Goal: Information Seeking & Learning: Learn about a topic

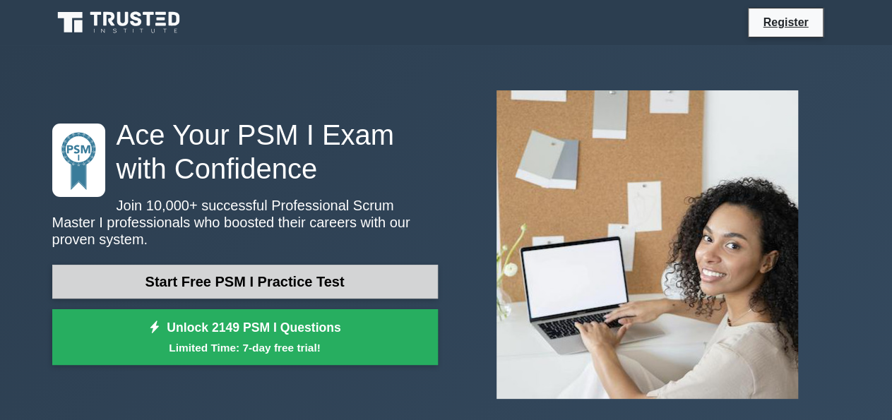
click at [347, 274] on link "Start Free PSM I Practice Test" at bounding box center [245, 282] width 386 height 34
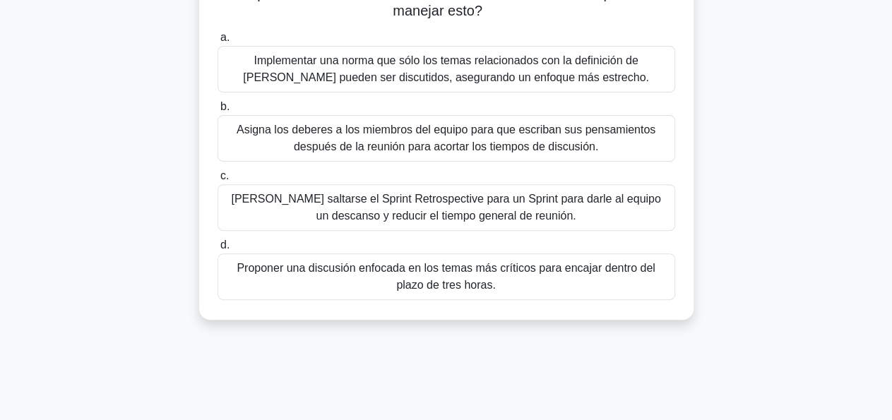
scroll to position [148, 0]
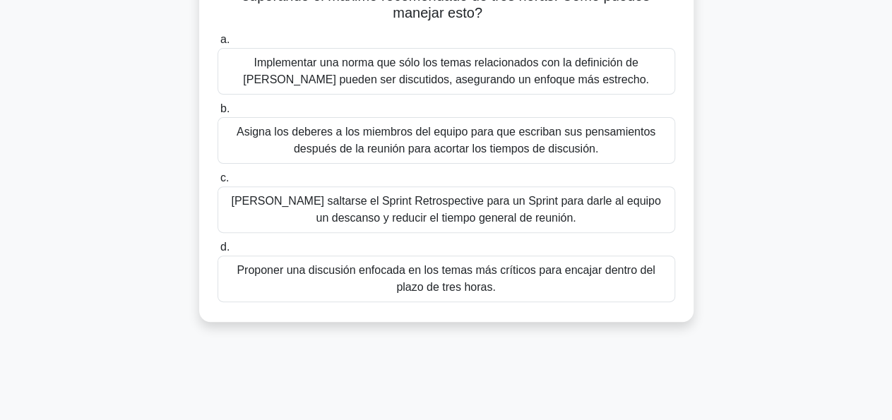
click at [533, 275] on div "Proponer una discusión enfocada en los temas más críticos para encajar dentro d…" at bounding box center [447, 279] width 458 height 47
click at [218, 252] on input "d. Proponer una discusión enfocada en los temas más críticos para encajar dentr…" at bounding box center [218, 247] width 0 height 9
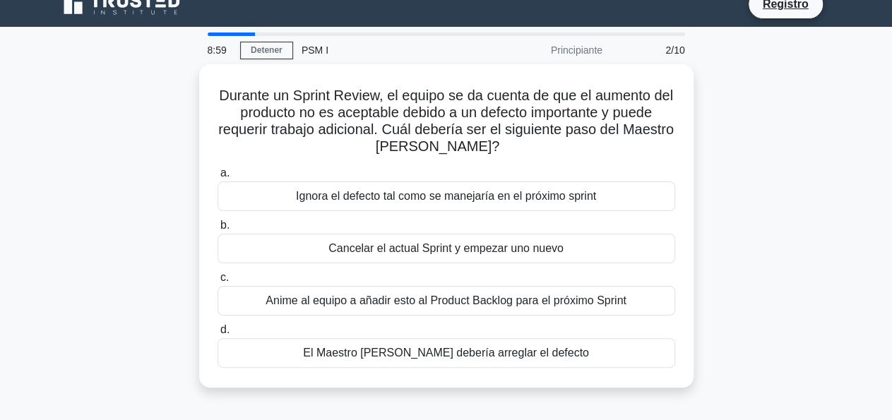
scroll to position [35, 0]
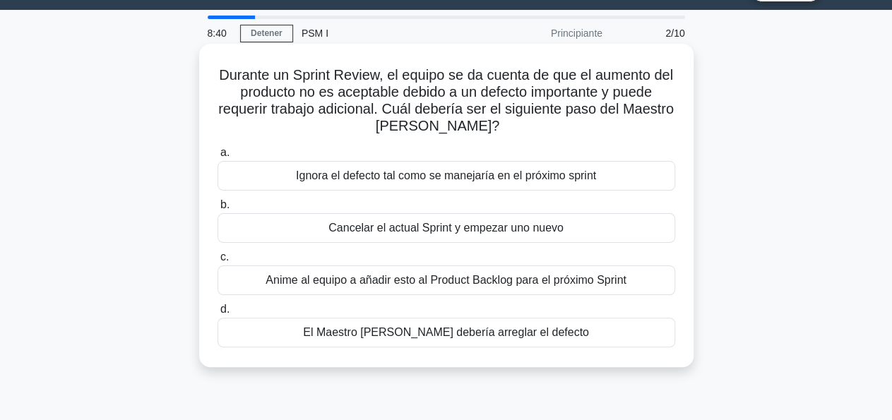
click at [562, 283] on div "Anime al equipo a añadir esto al Product Backlog para el próximo Sprint" at bounding box center [447, 281] width 458 height 30
click at [218, 262] on input "c. Anime al equipo a añadir esto al Product Backlog para el próximo Sprint" at bounding box center [218, 257] width 0 height 9
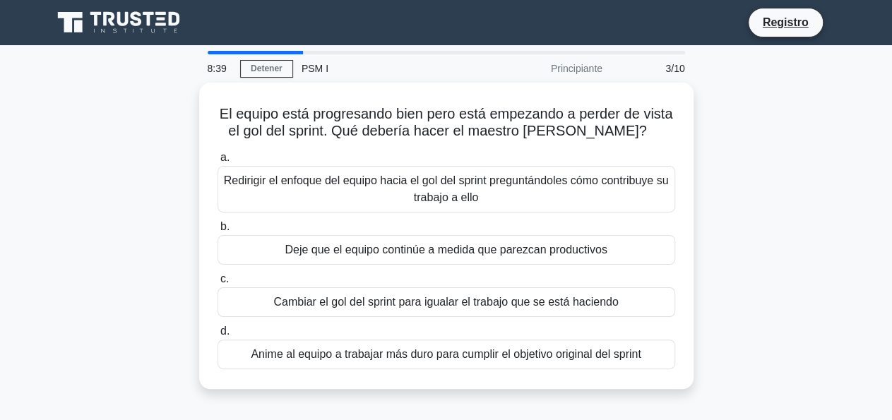
scroll to position [0, 0]
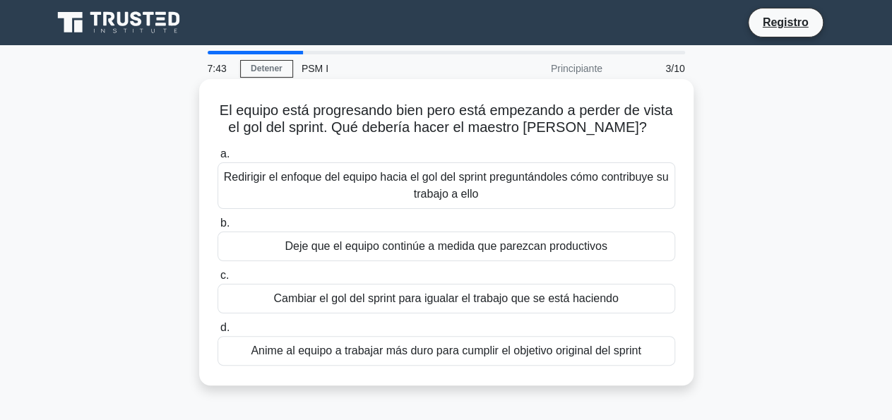
click at [507, 194] on div "Redirigir el enfoque del equipo hacia el gol del sprint preguntándoles cómo con…" at bounding box center [447, 185] width 458 height 47
click at [218, 159] on input "a. Redirigir el enfoque del equipo hacia el gol del sprint preguntándoles cómo …" at bounding box center [218, 154] width 0 height 9
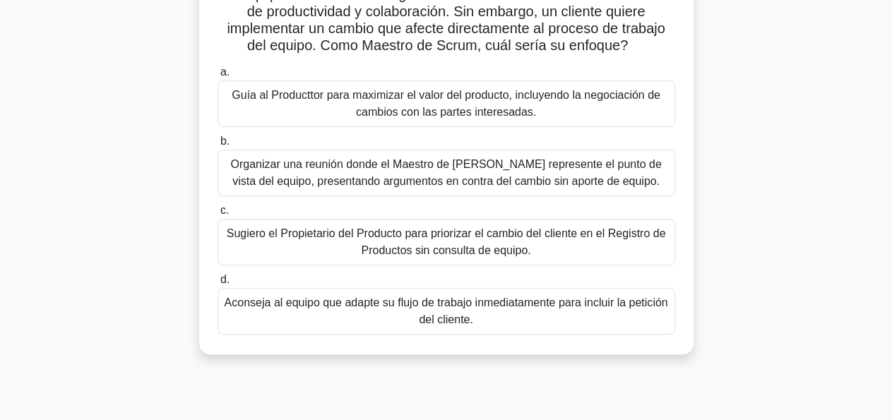
scroll to position [102, 0]
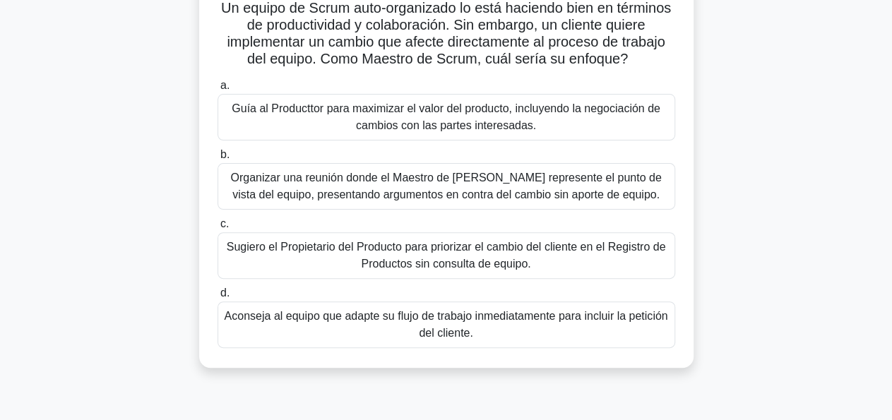
click at [536, 260] on div "Sugiero el Propietario del Producto para priorizar el cambio del cliente en el …" at bounding box center [447, 255] width 458 height 47
click at [218, 229] on input "c. Sugiero el Propietario del Producto para priorizar el cambio del cliente en …" at bounding box center [218, 224] width 0 height 9
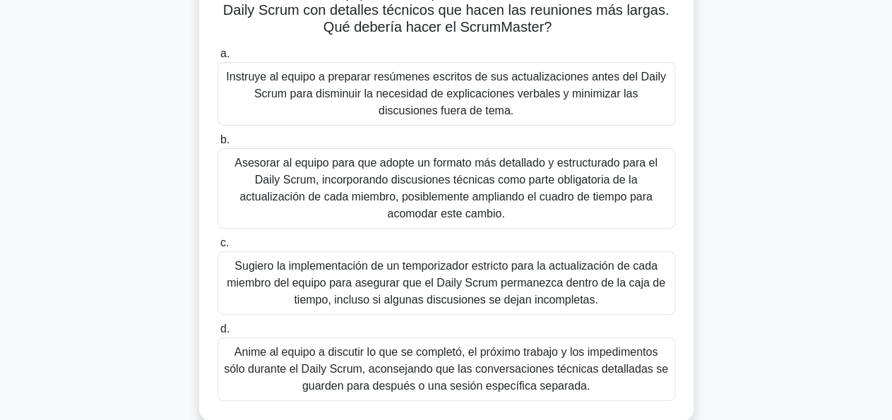
scroll to position [144, 0]
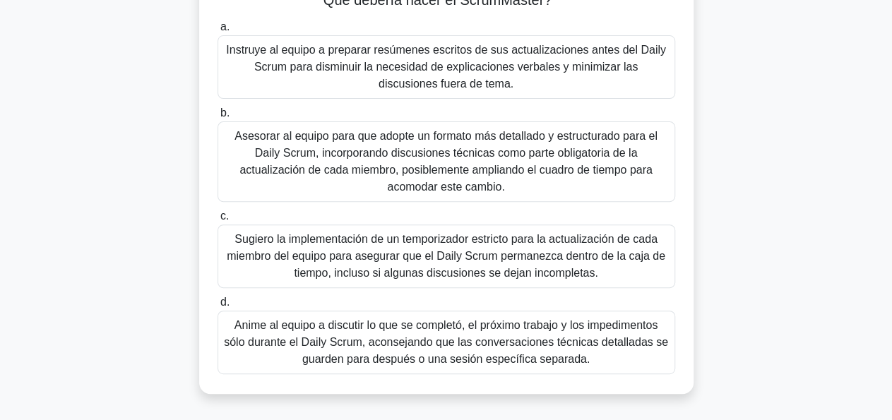
click at [560, 347] on div "Anime al equipo a discutir lo que se completó, el próximo trabajo y los impedim…" at bounding box center [447, 343] width 458 height 64
click at [218, 307] on input "d. Anime al equipo a discutir lo que se completó, el próximo trabajo y los impe…" at bounding box center [218, 302] width 0 height 9
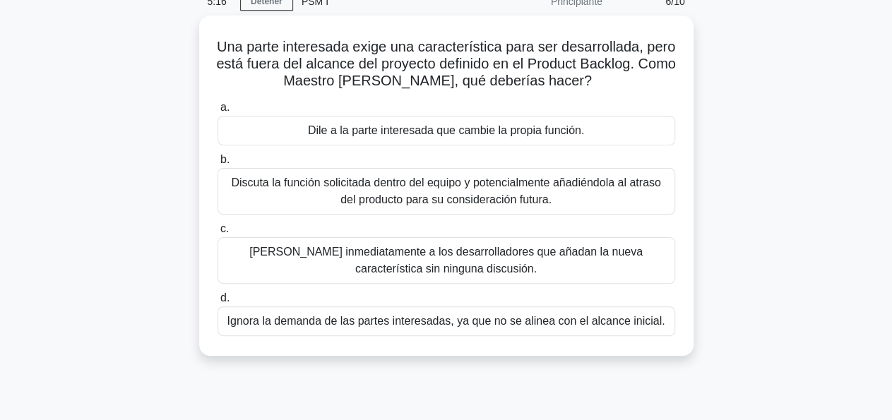
scroll to position [69, 0]
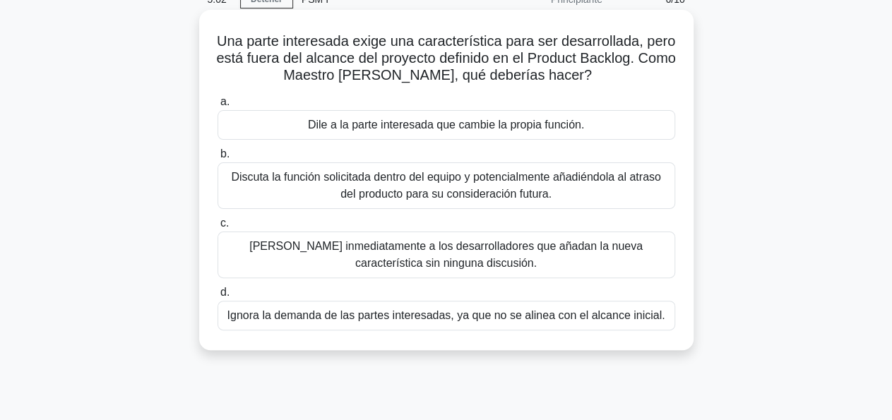
click at [575, 194] on div "Discuta la función solicitada dentro del equipo y potencialmente añadiéndola al…" at bounding box center [447, 185] width 458 height 47
click at [218, 159] on input "b. Discuta la función solicitada dentro del equipo y potencialmente añadiéndola…" at bounding box center [218, 154] width 0 height 9
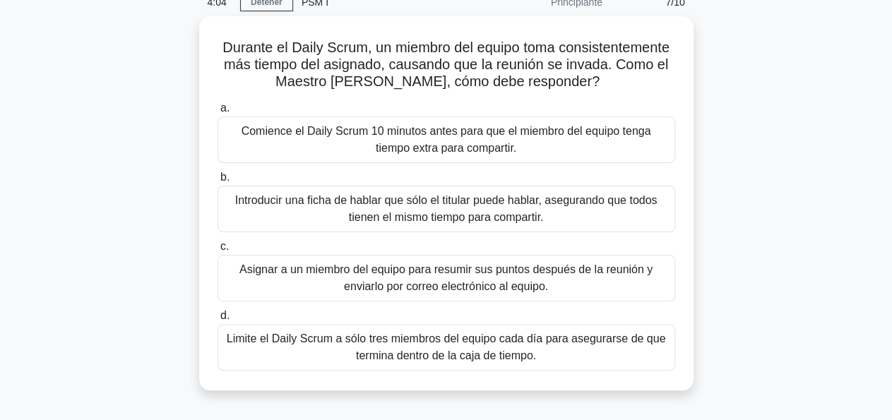
scroll to position [64, 0]
click at [511, 276] on div "Asignar a un miembro del equipo para resumir sus puntos después de la reunión y…" at bounding box center [447, 277] width 458 height 47
click at [218, 251] on input "c. Asignar a un miembro del equipo para resumir sus puntos después de la reunió…" at bounding box center [218, 246] width 0 height 9
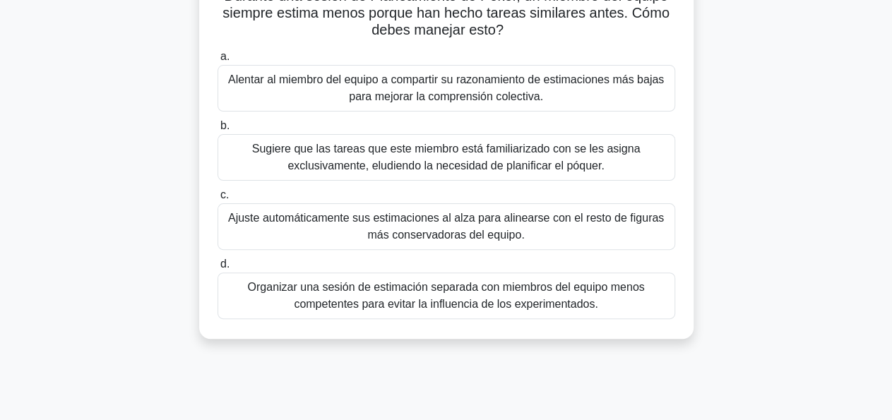
scroll to position [119, 0]
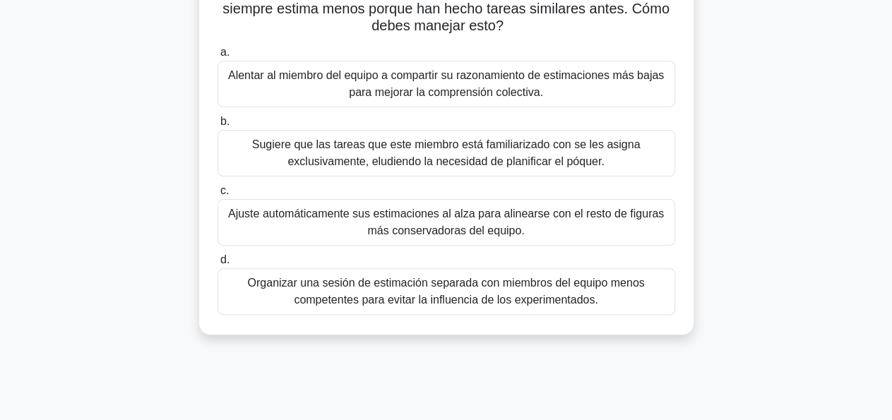
click at [531, 90] on div "Alentar al miembro del equipo a compartir su razonamiento de estimaciones más b…" at bounding box center [447, 84] width 458 height 47
click at [218, 57] on input "a. Alentar al miembro del equipo a compartir su razonamiento de estimaciones má…" at bounding box center [218, 52] width 0 height 9
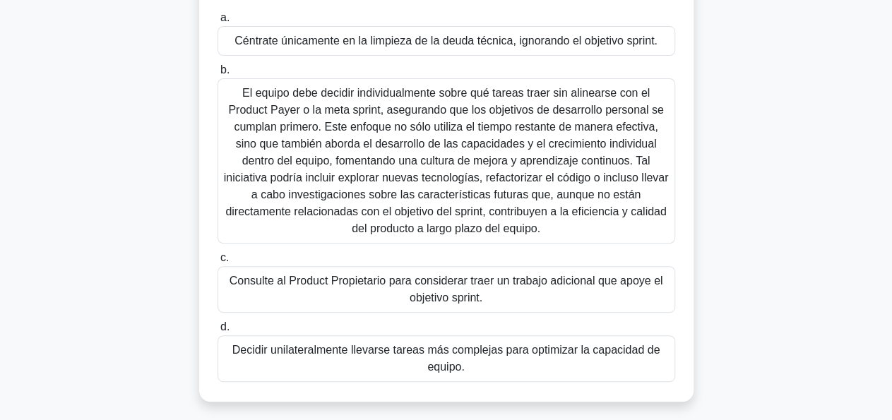
scroll to position [161, 0]
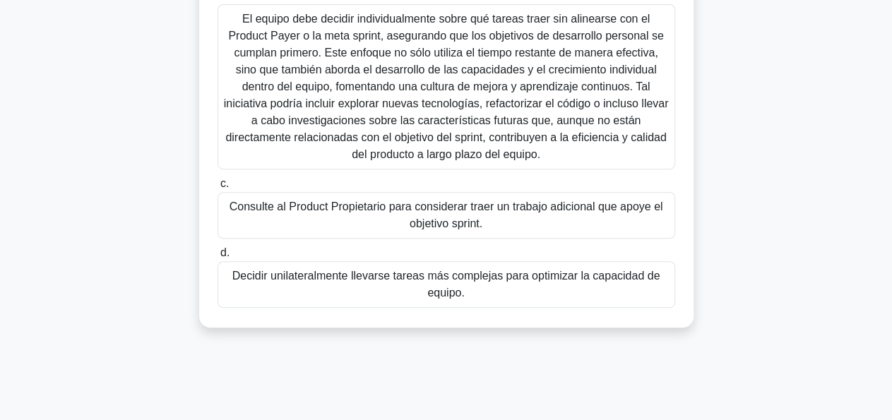
scroll to position [234, 0]
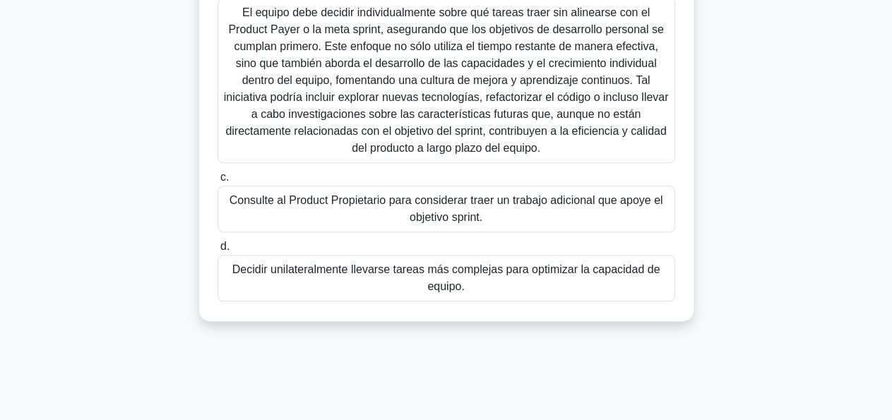
click at [494, 217] on div "Consulte al Product Propietario para considerar traer un trabajo adicional que …" at bounding box center [447, 209] width 458 height 47
click at [218, 182] on input "c. Consulte al Product Propietario para considerar traer un trabajo adicional q…" at bounding box center [218, 177] width 0 height 9
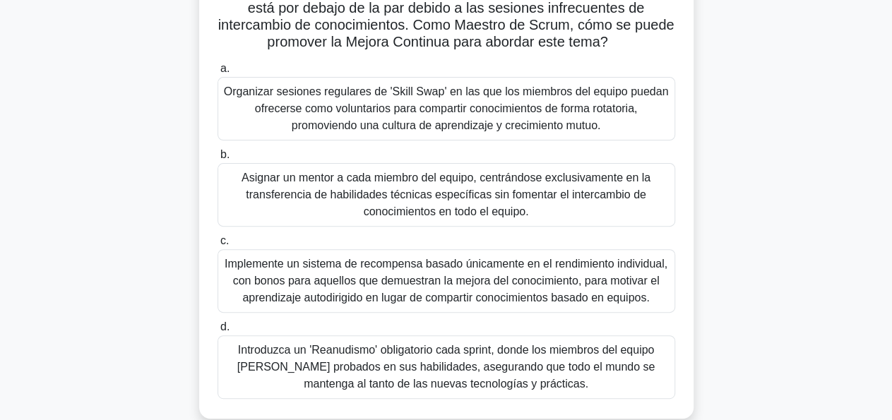
scroll to position [120, 0]
click at [566, 102] on div "Organizar sesiones regulares de 'Skill Swap' en las que los miembros del equipo…" at bounding box center [447, 108] width 458 height 64
click at [218, 73] on input "a. Organizar sesiones regulares de 'Skill Swap' en las que los miembros del equ…" at bounding box center [218, 68] width 0 height 9
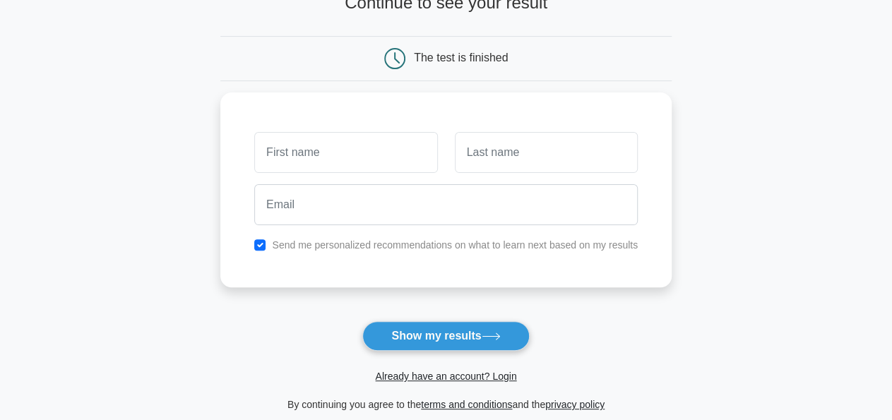
scroll to position [112, 0]
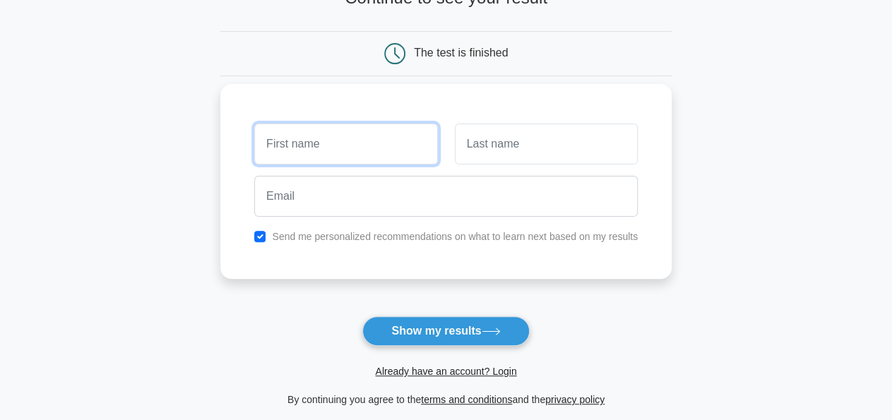
click at [320, 152] on input "text" at bounding box center [345, 144] width 183 height 41
type input "f"
type input "Franklin"
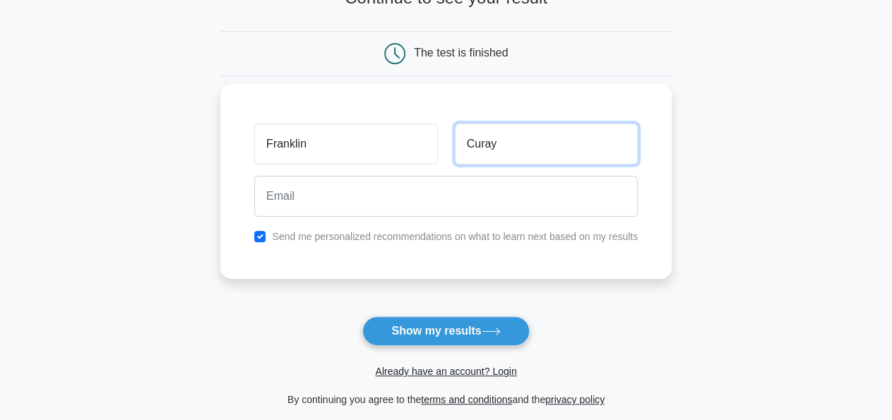
type input "Curay"
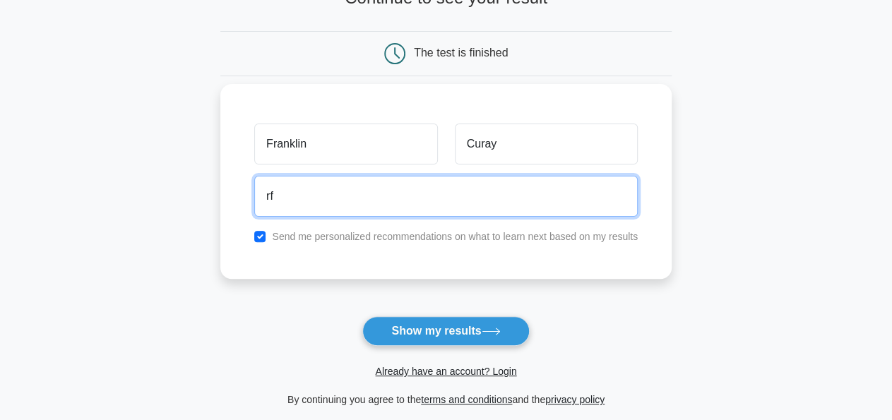
type input "r"
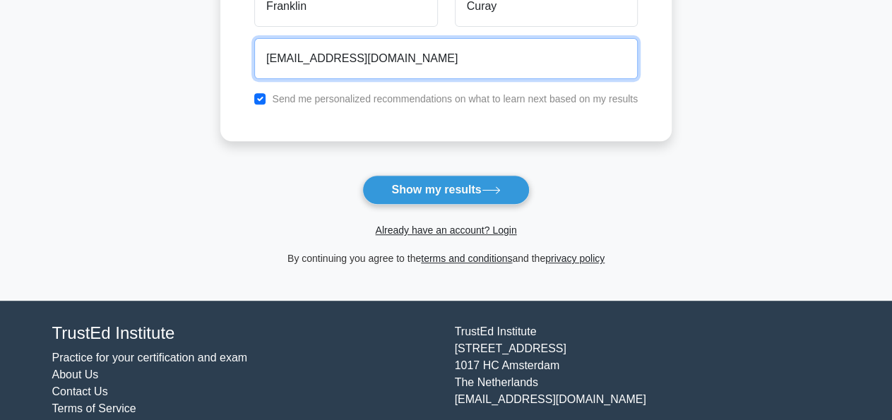
scroll to position [259, 0]
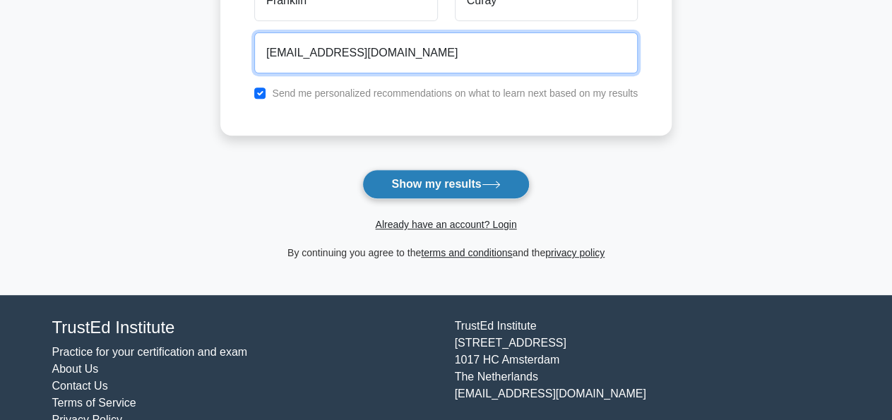
type input "franklincuray@hotmail.com"
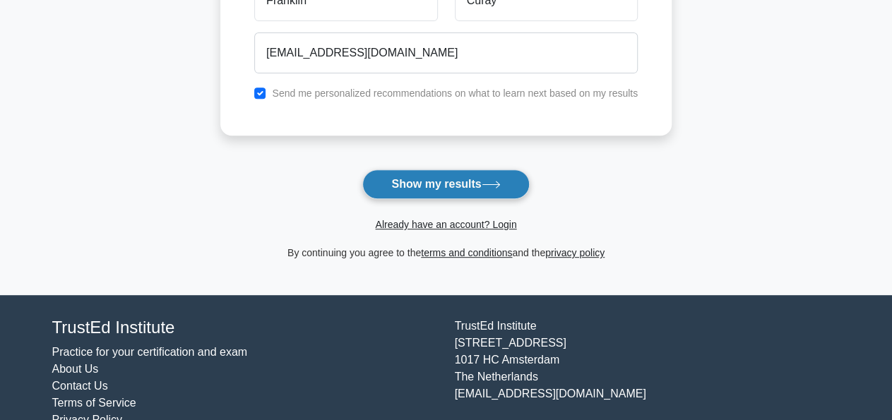
click at [454, 186] on button "Show my results" at bounding box center [445, 185] width 167 height 30
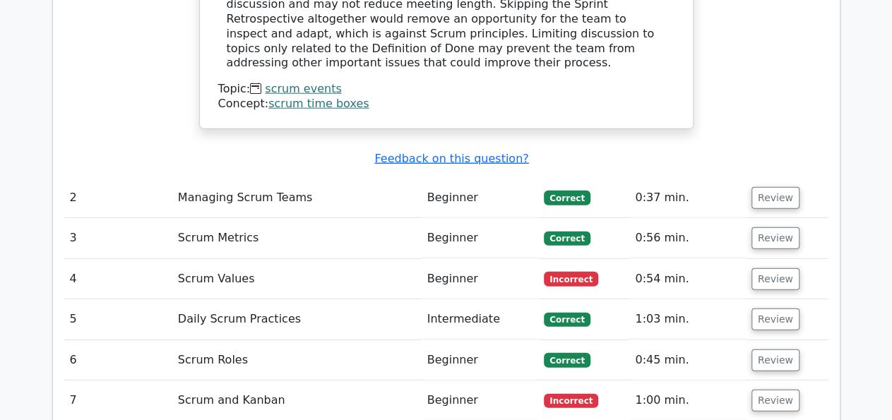
scroll to position [1821, 0]
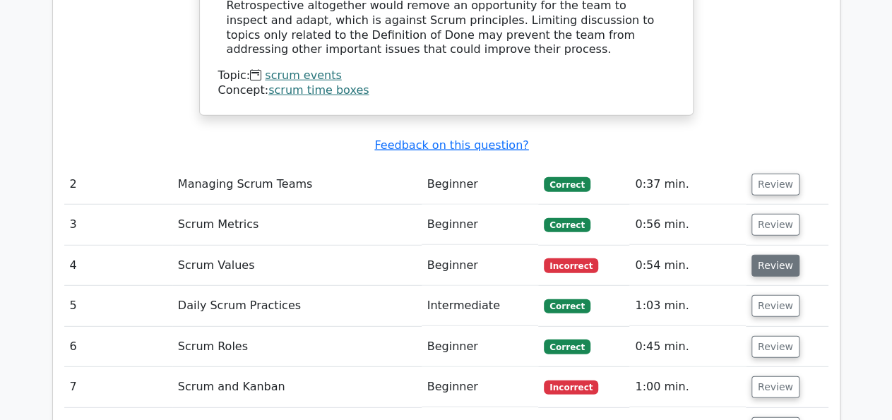
click at [770, 255] on button "Review" at bounding box center [776, 266] width 48 height 22
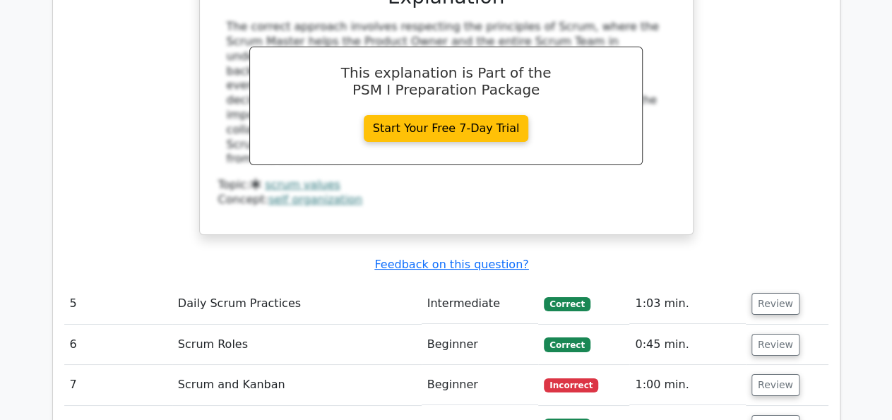
scroll to position [2494, 0]
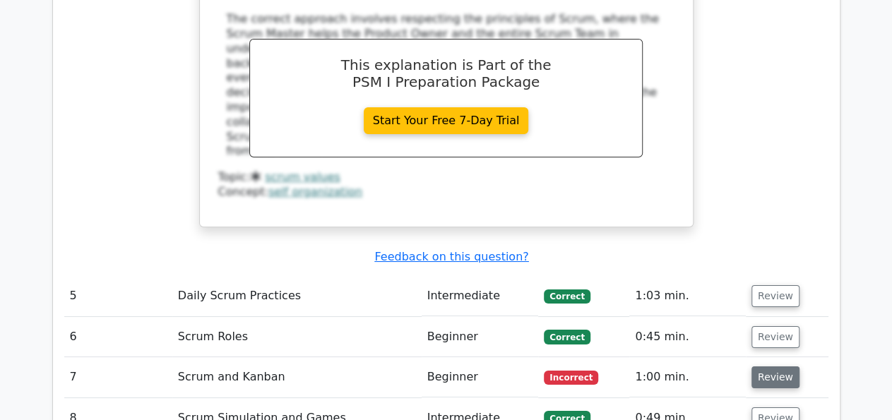
click at [758, 367] on button "Review" at bounding box center [776, 378] width 48 height 22
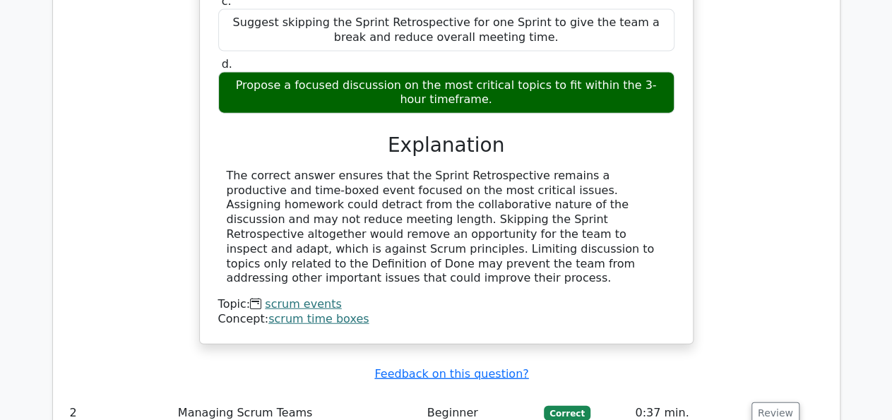
scroll to position [1651, 0]
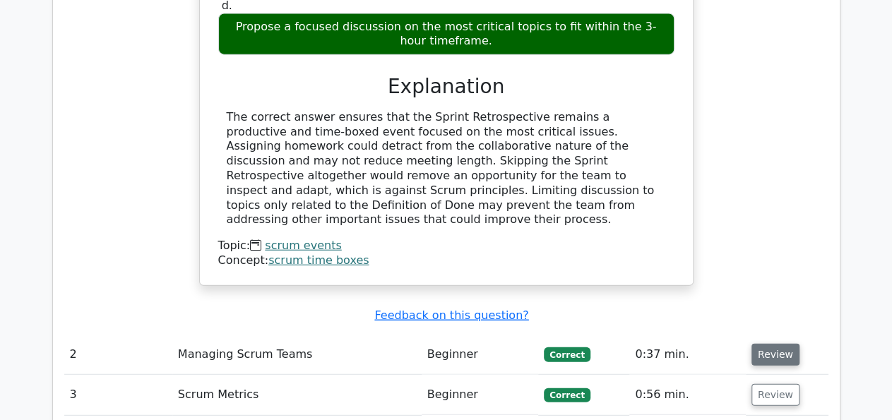
click at [771, 344] on button "Review" at bounding box center [776, 355] width 48 height 22
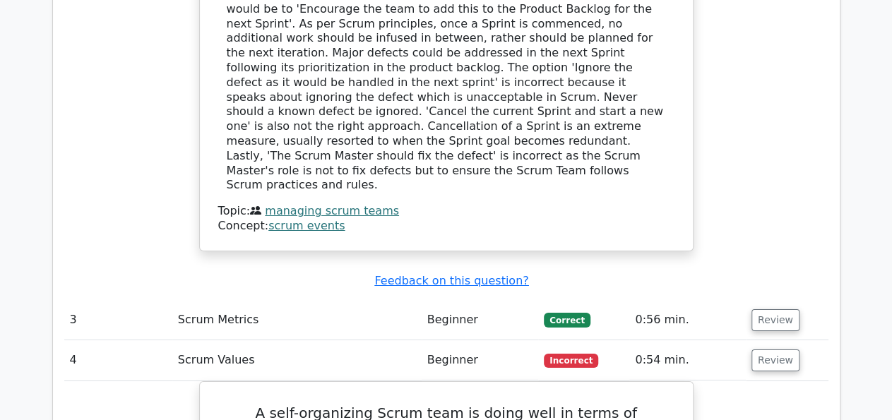
scroll to position [2388, 0]
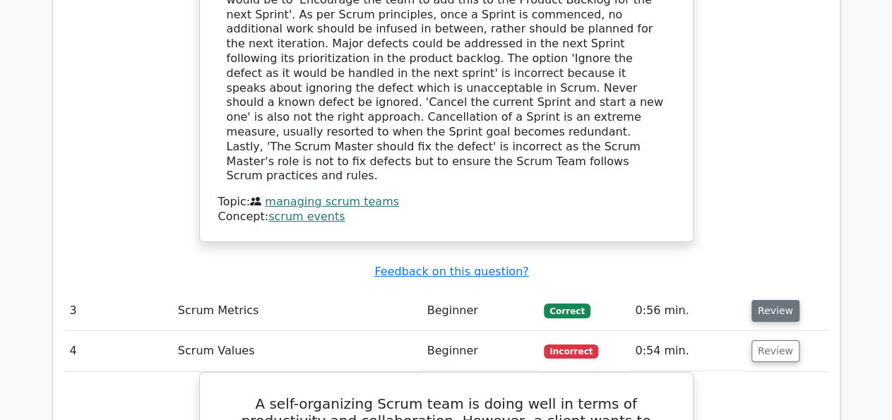
click at [772, 300] on button "Review" at bounding box center [776, 311] width 48 height 22
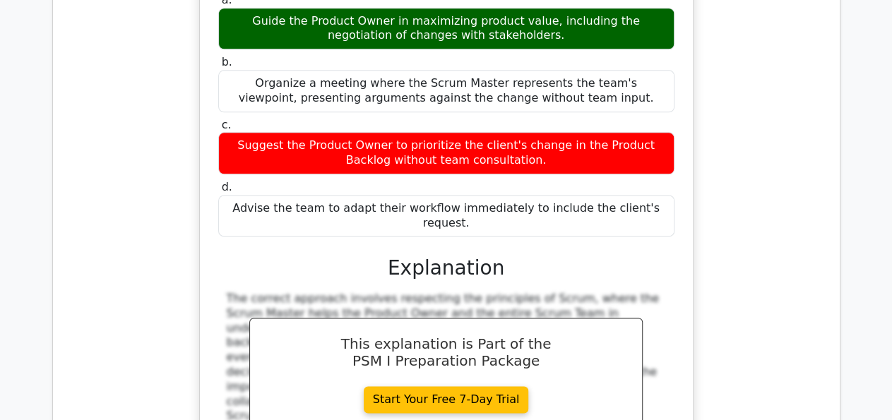
scroll to position [3735, 0]
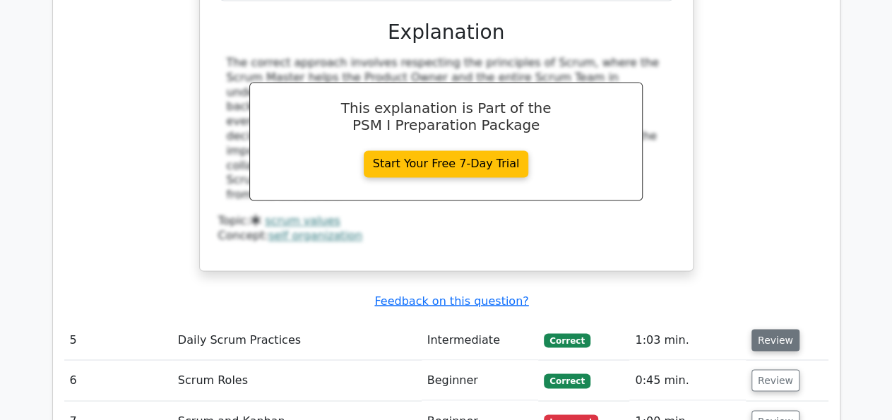
click at [774, 329] on button "Review" at bounding box center [776, 340] width 48 height 22
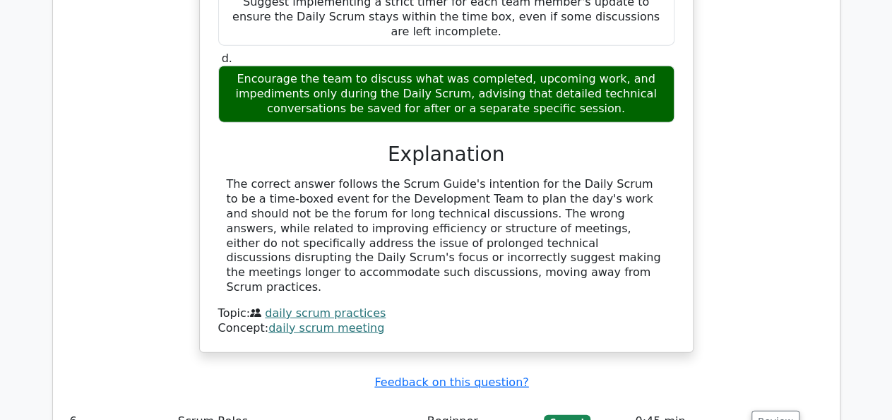
scroll to position [4391, 0]
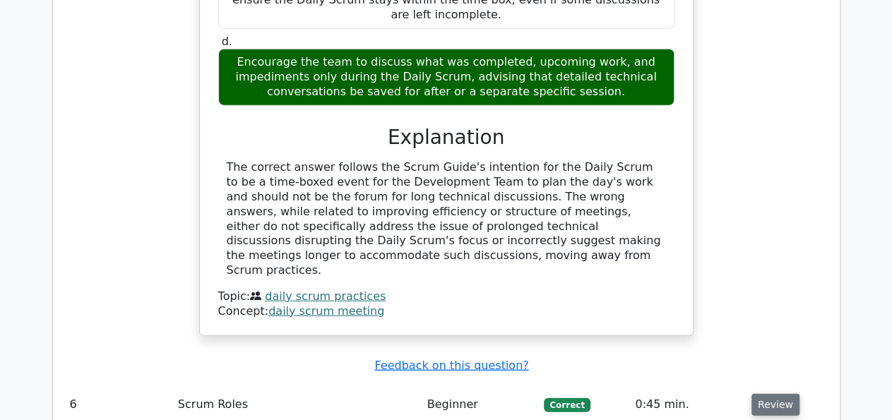
click at [762, 393] on button "Review" at bounding box center [776, 404] width 48 height 22
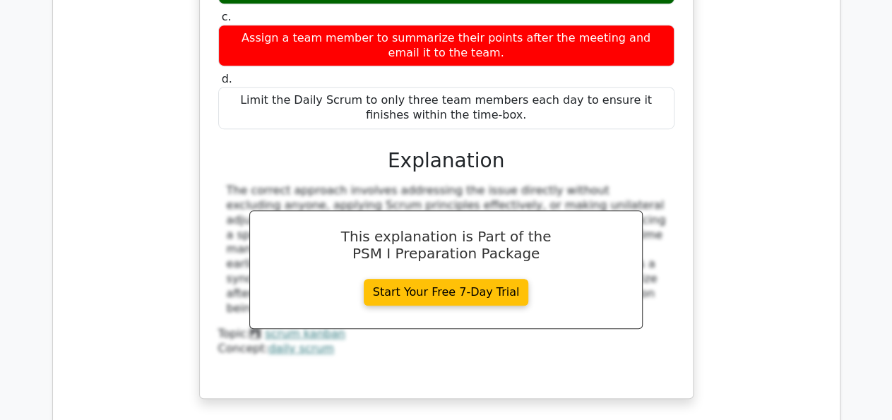
scroll to position [5754, 0]
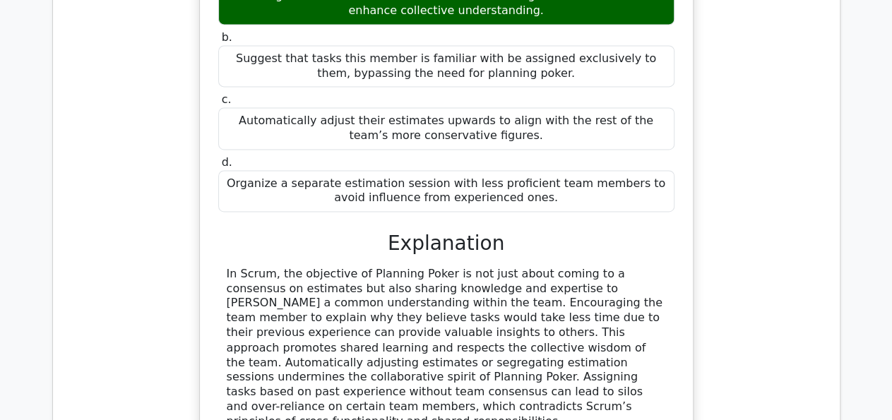
scroll to position [6349, 0]
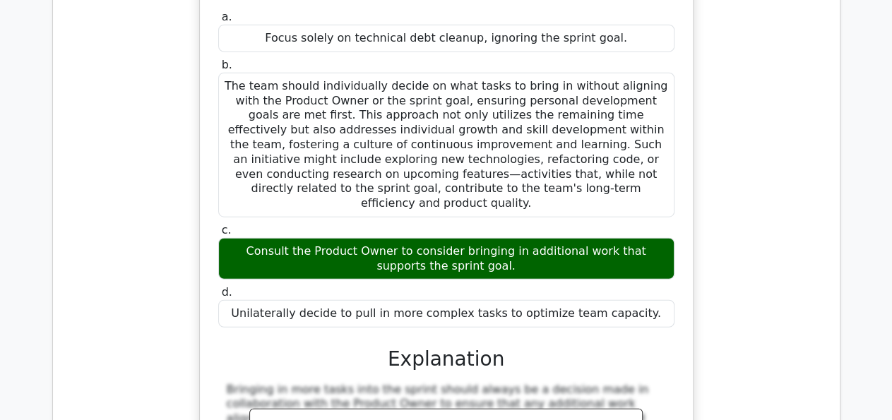
scroll to position [7024, 0]
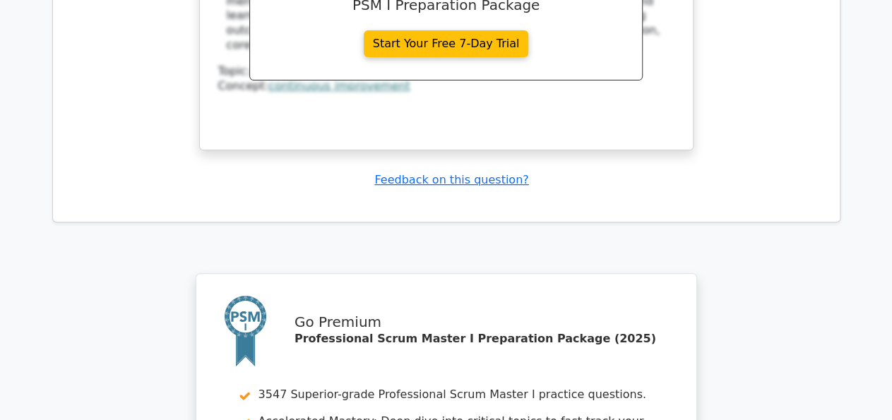
scroll to position [8273, 0]
